Goal: Task Accomplishment & Management: Complete application form

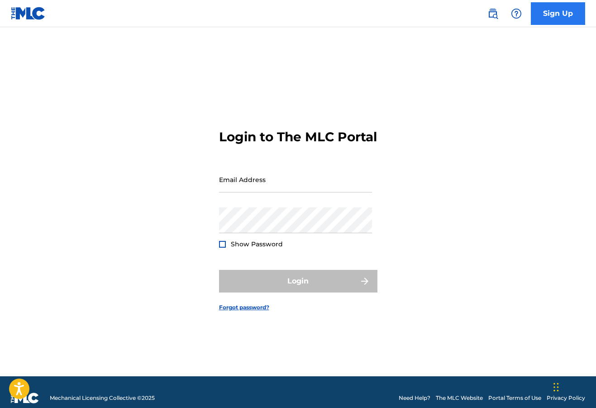
click at [563, 11] on link "Sign Up" at bounding box center [558, 13] width 54 height 23
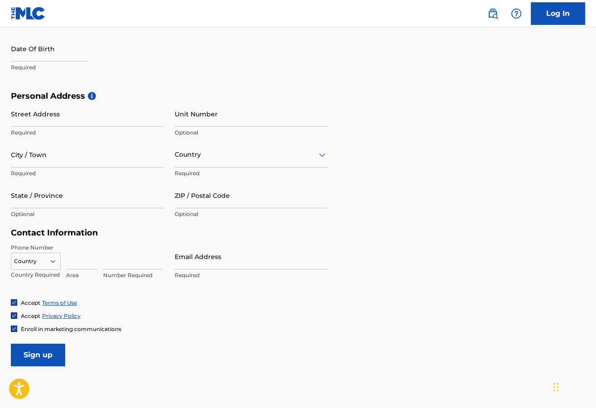
scroll to position [248, 0]
click at [43, 262] on div at bounding box center [35, 261] width 49 height 10
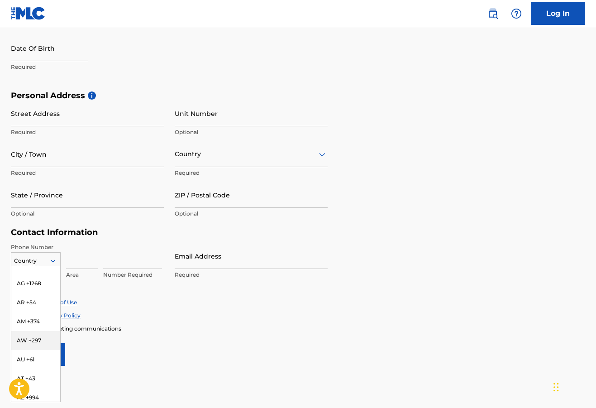
scroll to position [143, 0]
click at [32, 349] on div "AU +61" at bounding box center [35, 358] width 49 height 19
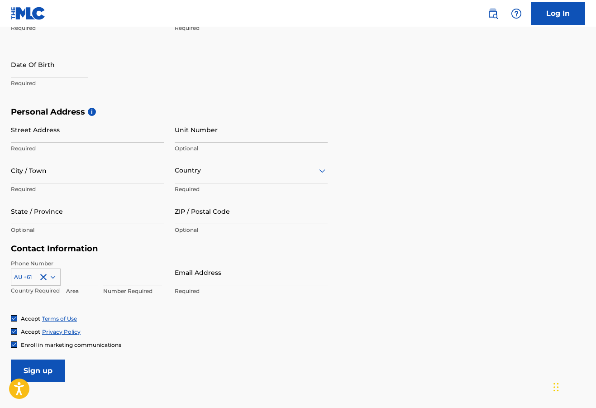
scroll to position [217, 0]
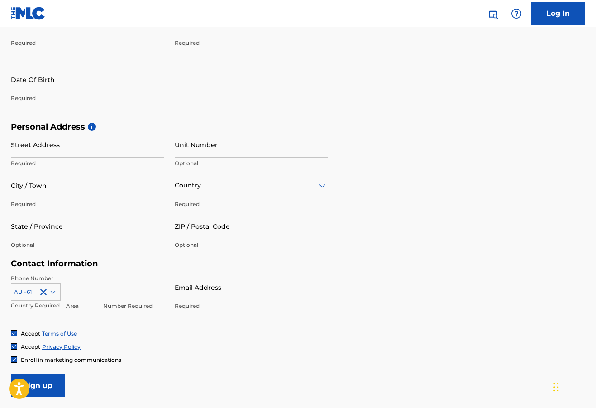
click at [77, 161] on p "Required" at bounding box center [87, 163] width 153 height 8
type input "1 buktenica ct"
type input "q"
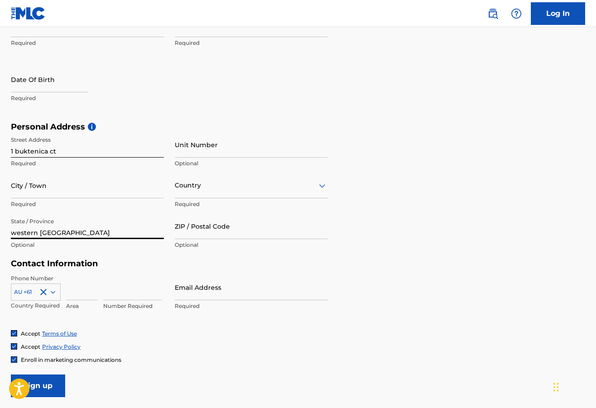
type input "western australia"
click at [202, 189] on div at bounding box center [251, 185] width 153 height 11
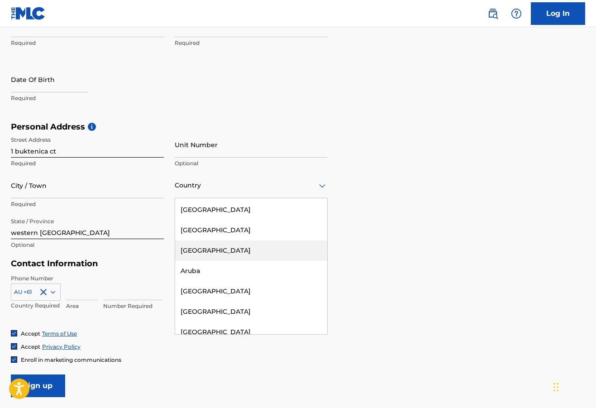
scroll to position [148, 0]
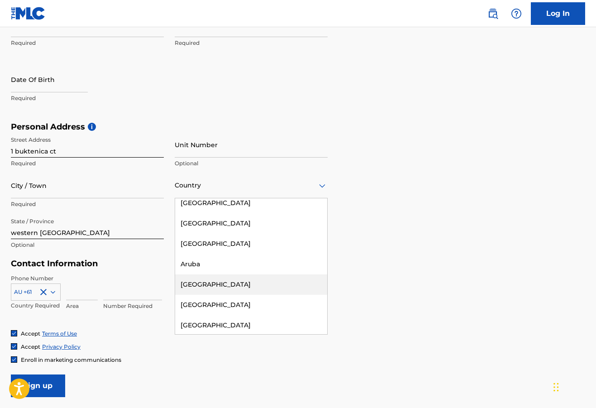
click at [211, 283] on div "Australia" at bounding box center [251, 284] width 152 height 20
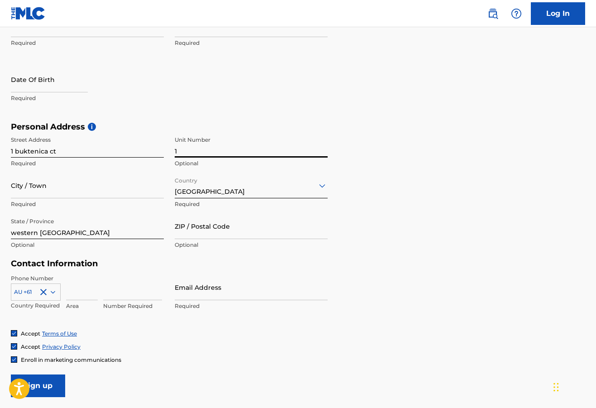
type input "1"
click at [63, 147] on input "1 buktenica ct" at bounding box center [87, 145] width 153 height 26
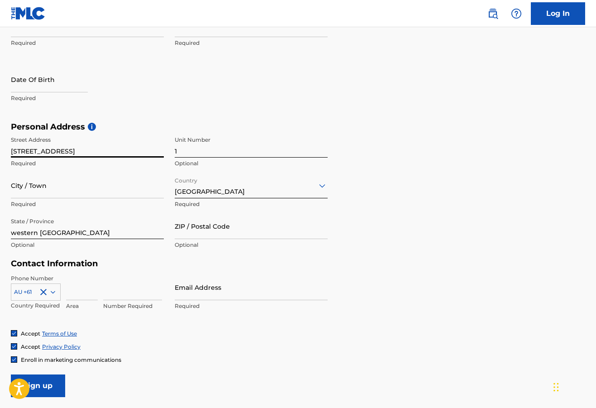
click at [14, 149] on input "1 buktenica court" at bounding box center [87, 145] width 153 height 26
type input "buktenica court"
click at [32, 179] on input "City / Town" at bounding box center [87, 186] width 153 height 26
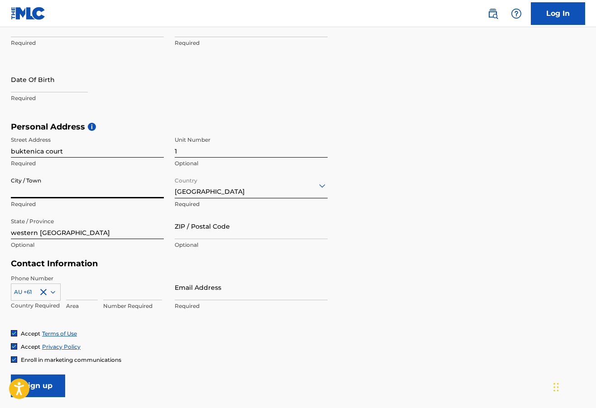
click at [160, 190] on input "City / Town" at bounding box center [87, 186] width 153 height 26
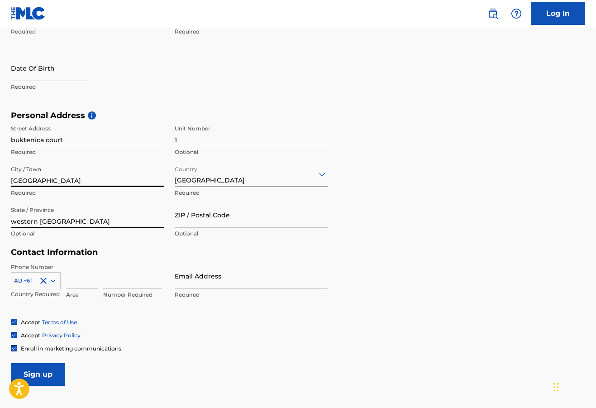
scroll to position [226, 0]
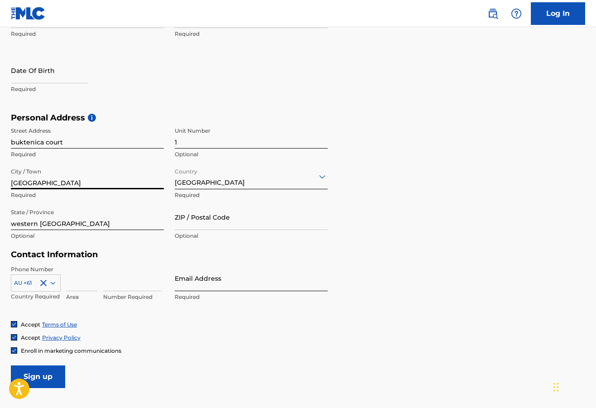
type input "Perth"
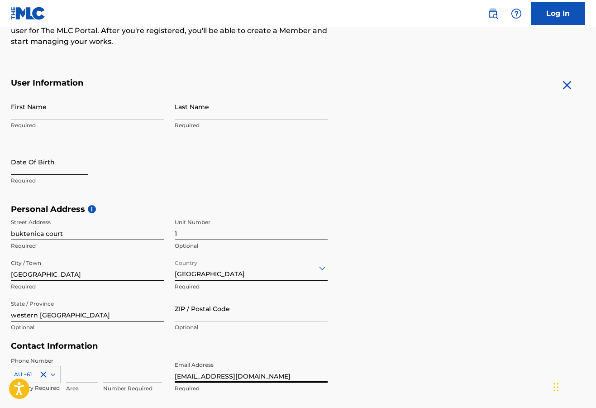
scroll to position [111, 0]
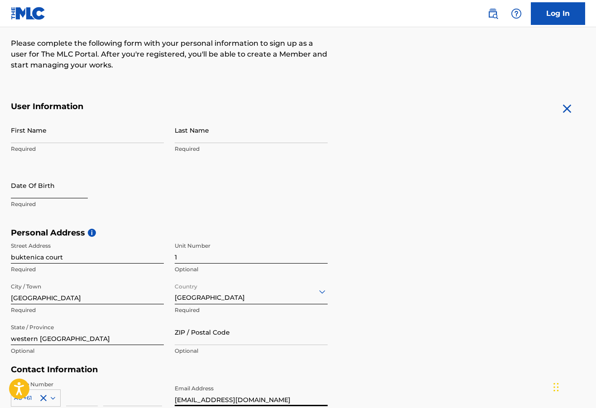
type input "messageisaint@gmail.com"
select select "9"
select select "2025"
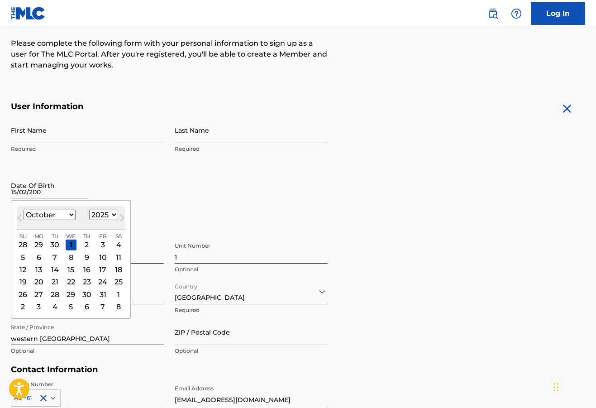
type input "15/02/2002"
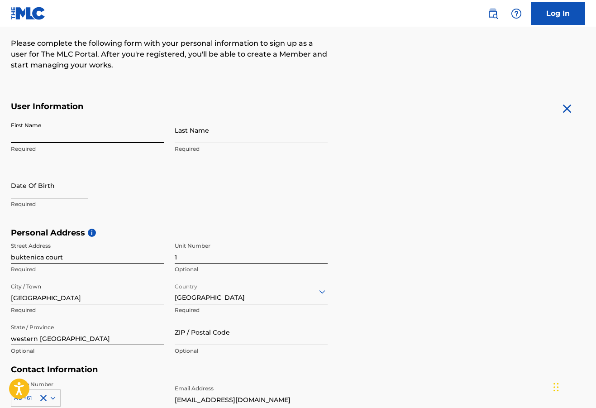
click at [39, 186] on input "text" at bounding box center [49, 186] width 77 height 26
select select "9"
select select "2025"
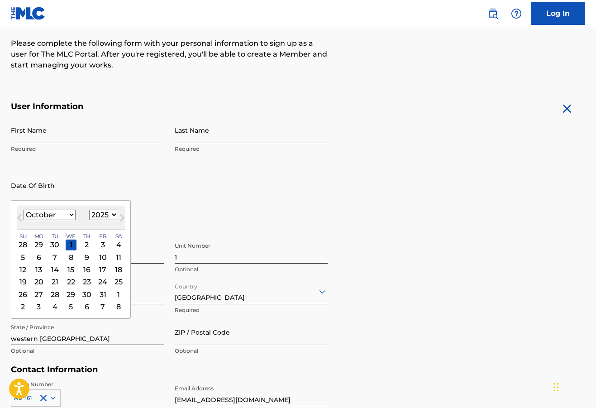
select select "1"
select select "2002"
click at [97, 269] on div "15" at bounding box center [102, 269] width 11 height 11
type input "February 15 2002"
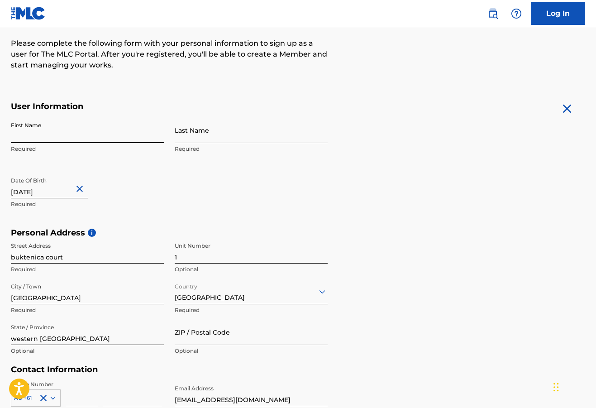
click at [81, 134] on input "First Name" at bounding box center [87, 130] width 153 height 26
type input "Michael"
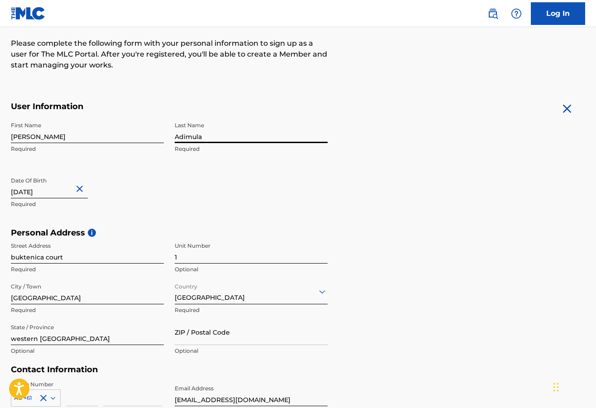
type input "Adimula"
click at [260, 205] on div "First Name Michael Required Last Name Adimula Required Date Of Birth February 1…" at bounding box center [169, 172] width 317 height 110
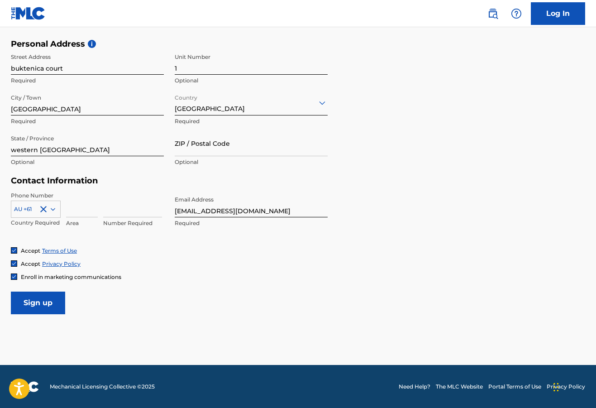
scroll to position [299, 0]
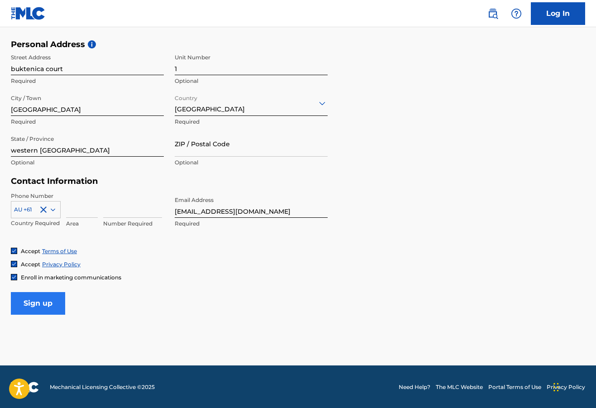
click at [23, 304] on input "Sign up" at bounding box center [38, 303] width 54 height 23
click at [141, 211] on input at bounding box center [132, 205] width 59 height 26
click at [153, 209] on input at bounding box center [132, 205] width 59 height 26
click at [160, 207] on input at bounding box center [132, 205] width 59 height 26
click at [91, 211] on input at bounding box center [82, 205] width 32 height 26
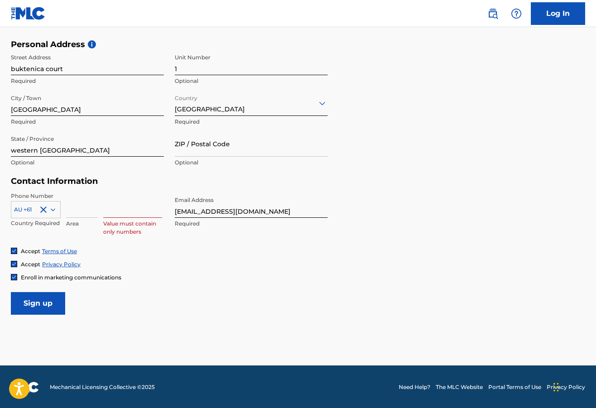
click at [117, 210] on input at bounding box center [132, 205] width 59 height 26
type input "0411624721"
click at [37, 305] on input "Sign up" at bounding box center [38, 303] width 54 height 23
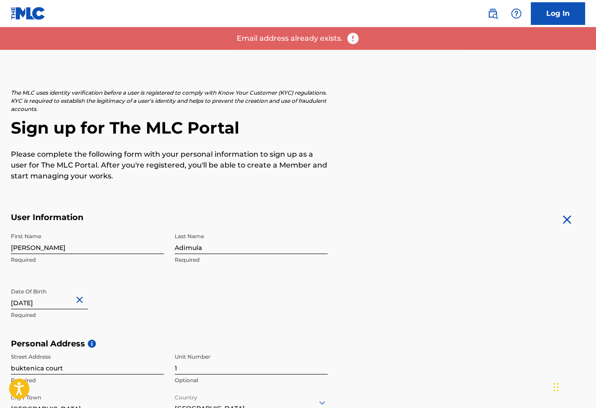
scroll to position [0, 0]
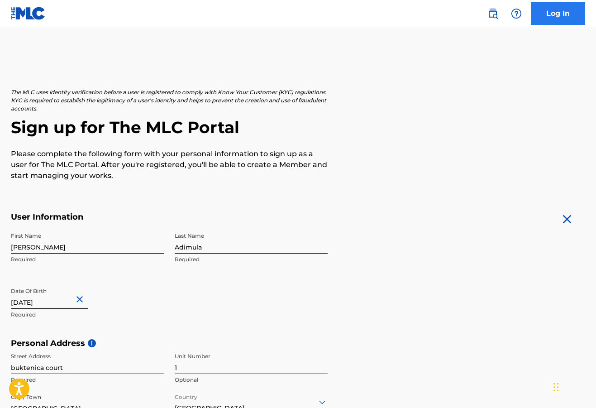
click at [547, 15] on link "Log In" at bounding box center [558, 13] width 54 height 23
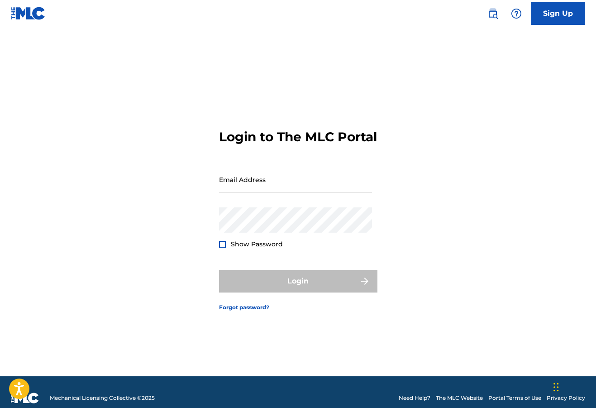
click at [276, 206] on div "Email Address" at bounding box center [295, 187] width 153 height 41
type input "messageisaint@gmail.com"
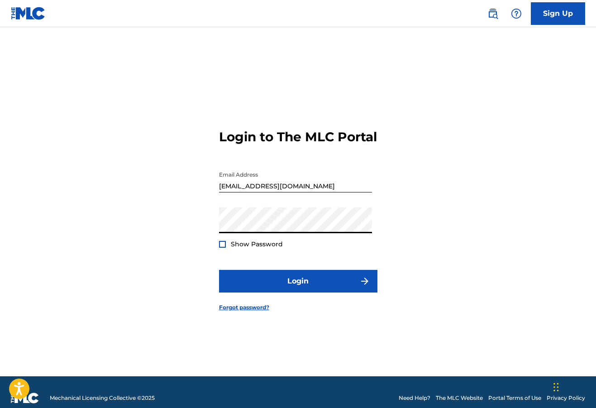
click at [298, 289] on button "Login" at bounding box center [298, 281] width 158 height 23
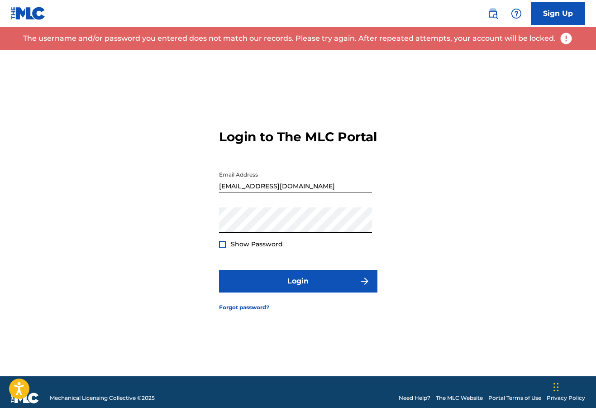
click at [243, 246] on div "Password Show Password" at bounding box center [295, 227] width 153 height 41
click at [229, 249] on div "Show Password" at bounding box center [251, 244] width 64 height 9
click at [221, 248] on div at bounding box center [222, 244] width 7 height 7
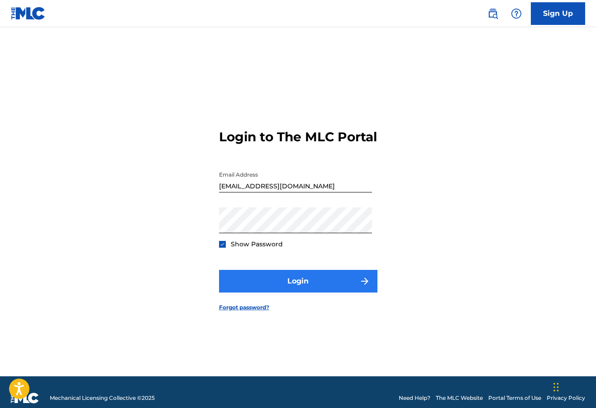
click at [335, 283] on button "Login" at bounding box center [298, 281] width 158 height 23
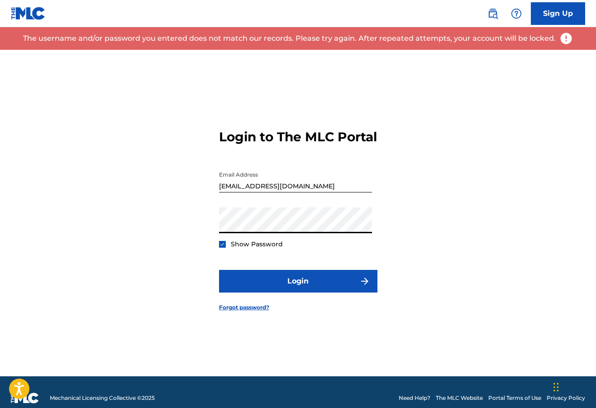
click at [298, 289] on button "Login" at bounding box center [298, 281] width 158 height 23
click at [249, 312] on link "Forgot password?" at bounding box center [244, 307] width 50 height 8
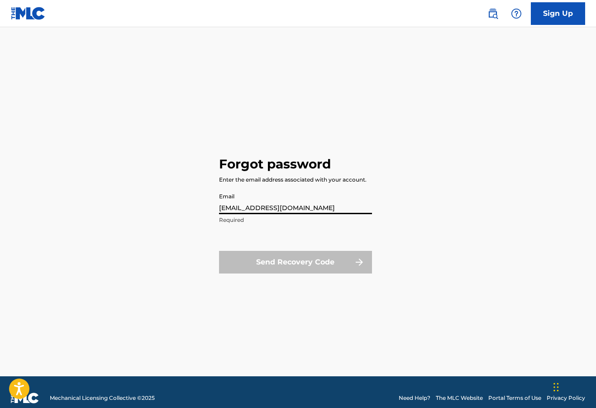
click at [295, 262] on button "Send Recovery Code" at bounding box center [295, 262] width 153 height 23
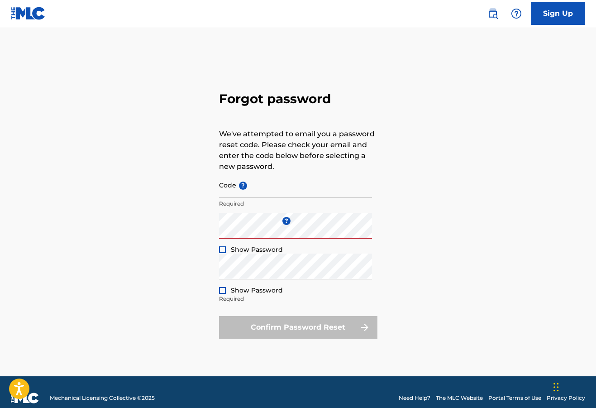
click at [223, 247] on div at bounding box center [222, 249] width 7 height 7
click at [225, 288] on div at bounding box center [222, 290] width 7 height 7
click at [338, 328] on div "Confirm Password Reset" at bounding box center [298, 327] width 158 height 23
click at [308, 299] on p "Required" at bounding box center [295, 299] width 153 height 8
click at [291, 191] on input "Code ?" at bounding box center [295, 185] width 153 height 26
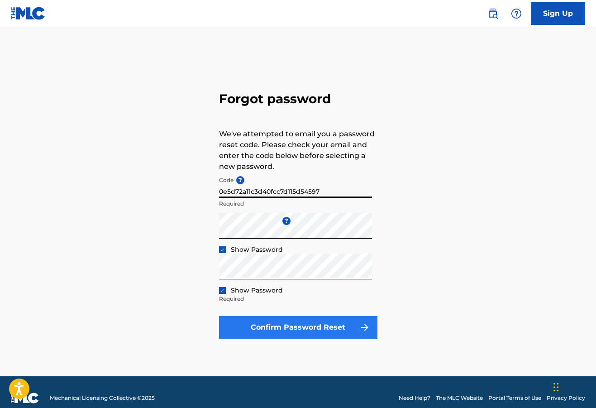
type input "0e5d72a11c3d40fcc7d115d54597"
click at [294, 334] on button "Confirm Password Reset" at bounding box center [298, 327] width 158 height 23
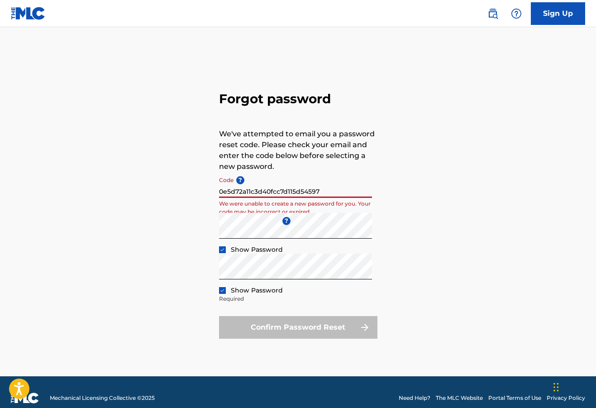
click at [322, 197] on input "0e5d72a11c3d40fcc7d115d54597" at bounding box center [295, 185] width 153 height 26
